Goal: Task Accomplishment & Management: Manage account settings

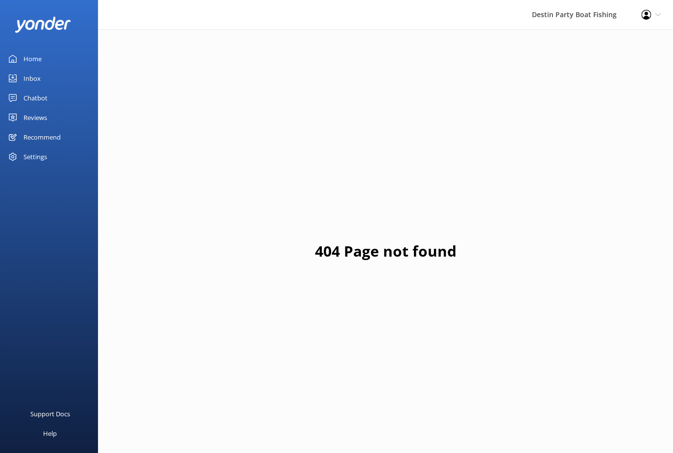
click at [48, 58] on link "Home" at bounding box center [49, 59] width 98 height 20
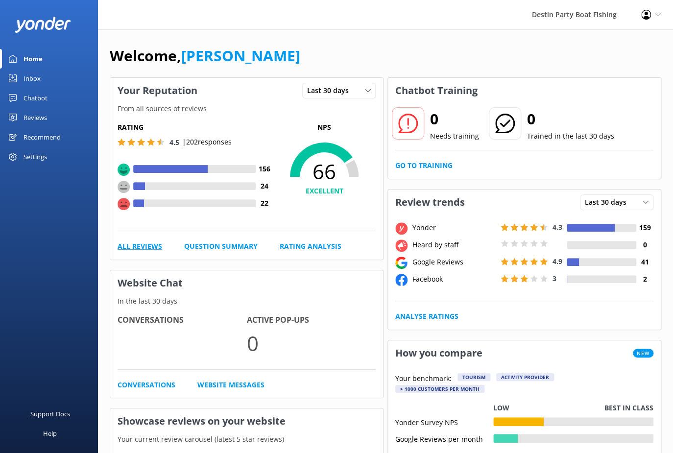
click at [148, 247] on link "All Reviews" at bounding box center [140, 246] width 45 height 11
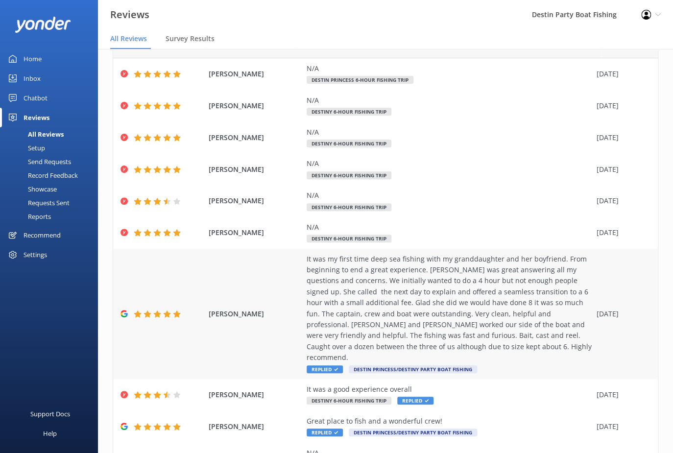
scroll to position [93, 0]
